Goal: Use online tool/utility: Utilize a website feature to perform a specific function

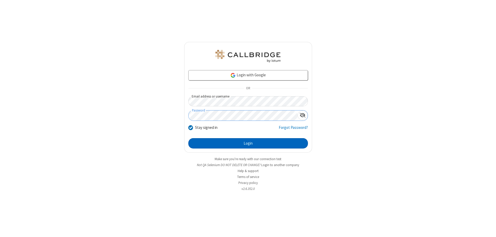
click at [248, 143] on button "Login" at bounding box center [248, 143] width 120 height 10
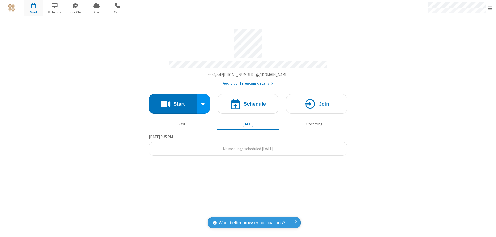
click at [173, 101] on button "Start" at bounding box center [173, 103] width 48 height 19
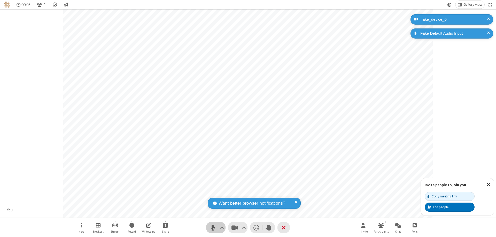
click at [213, 227] on span "Mute (⌘+Shift+A)" at bounding box center [213, 227] width 8 height 7
click at [213, 227] on span "Unmute (⌘+Shift+A)" at bounding box center [213, 227] width 8 height 7
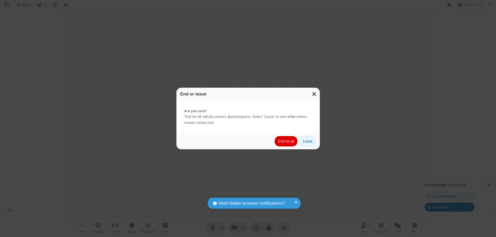
click at [286, 141] on button "End for all" at bounding box center [286, 141] width 23 height 10
